Goal: Task Accomplishment & Management: Complete application form

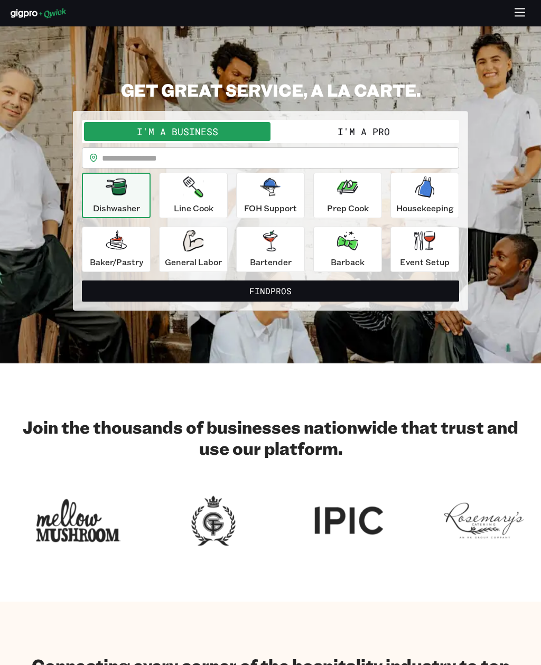
click at [522, 10] on icon "button" at bounding box center [520, 13] width 12 height 12
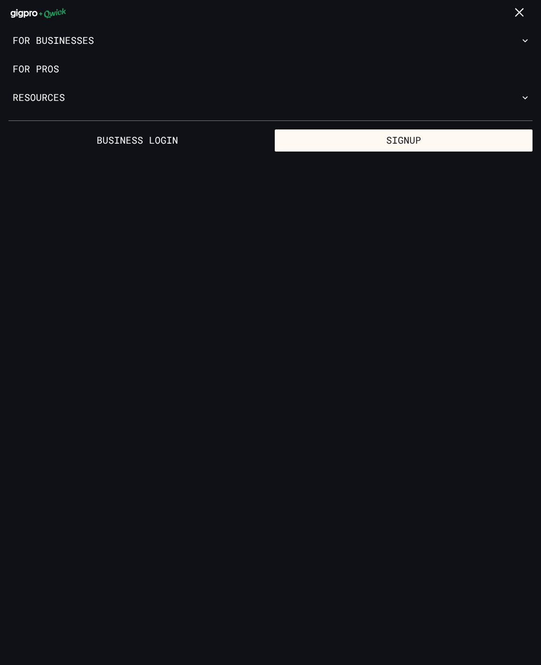
click at [470, 144] on button "Signup" at bounding box center [404, 140] width 258 height 22
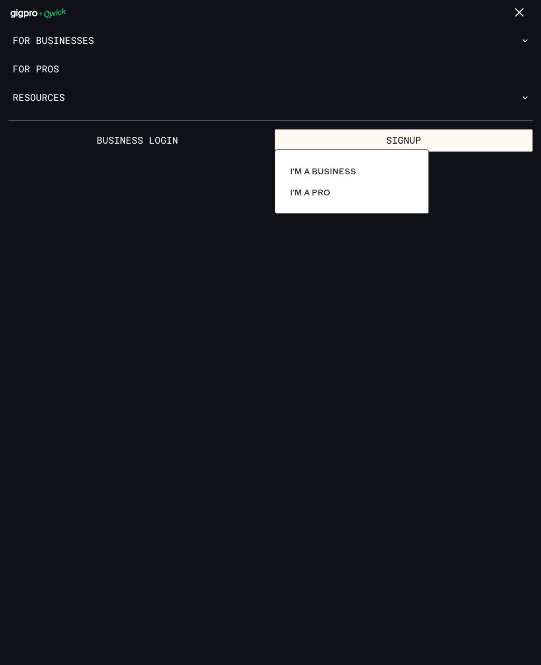
click at [221, 227] on div at bounding box center [270, 332] width 541 height 665
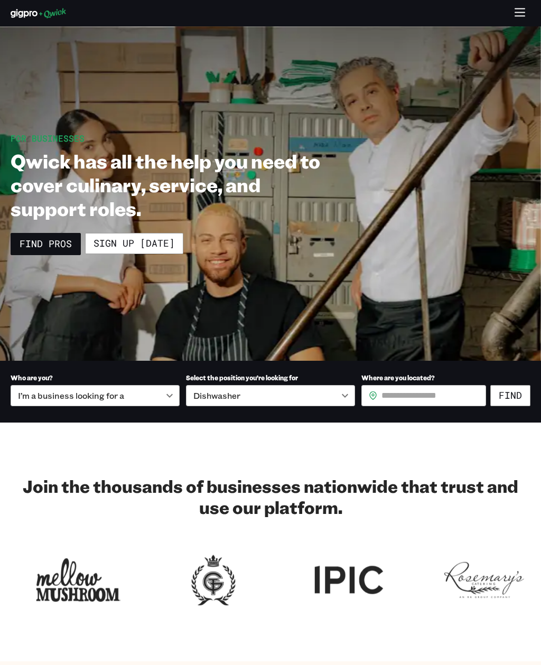
click at [110, 243] on link "Sign up [DATE]" at bounding box center [134, 243] width 98 height 21
click at [519, 16] on icon "button" at bounding box center [520, 13] width 12 height 12
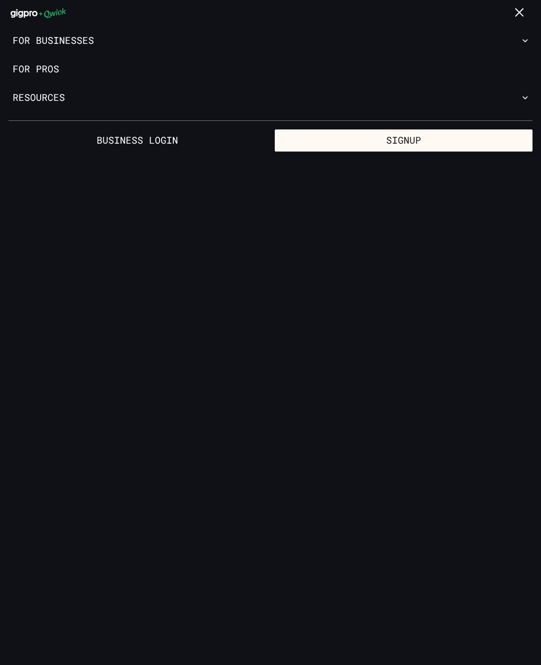
click at [473, 144] on button "Signup" at bounding box center [404, 140] width 258 height 22
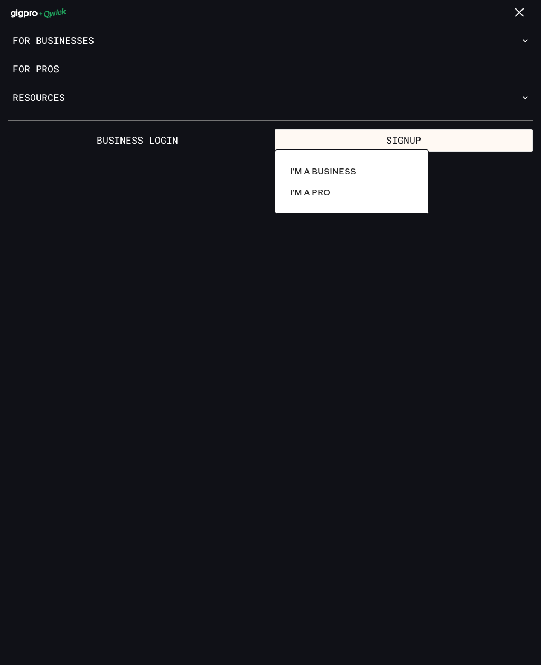
click at [521, 97] on div at bounding box center [270, 332] width 541 height 665
